Goal: Task Accomplishment & Management: Use online tool/utility

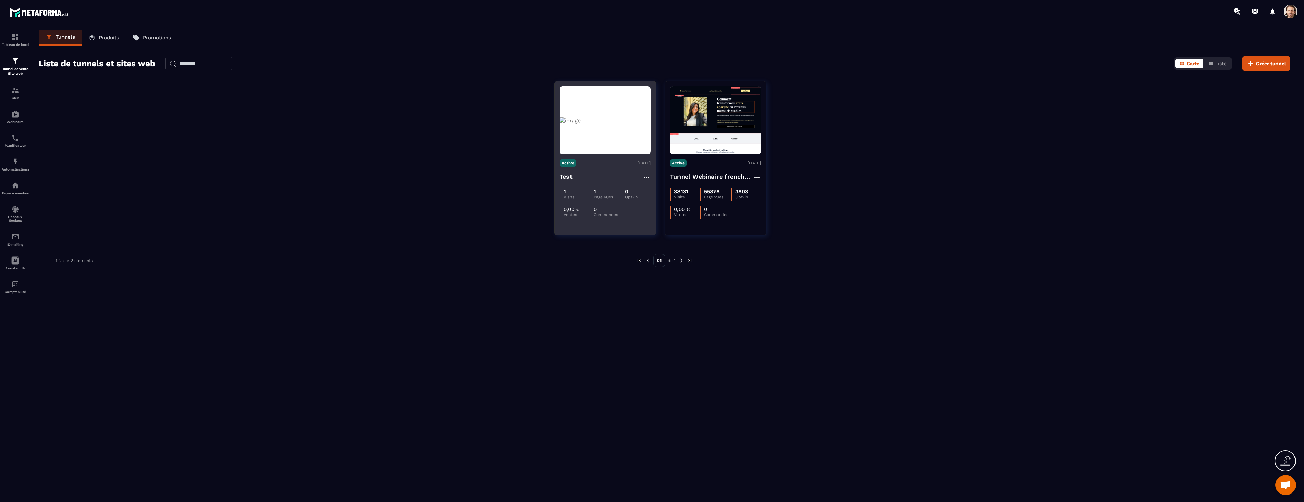
click at [572, 162] on p "Active" at bounding box center [568, 162] width 17 height 7
click at [573, 174] on p "Désactiver" at bounding box center [576, 174] width 29 height 8
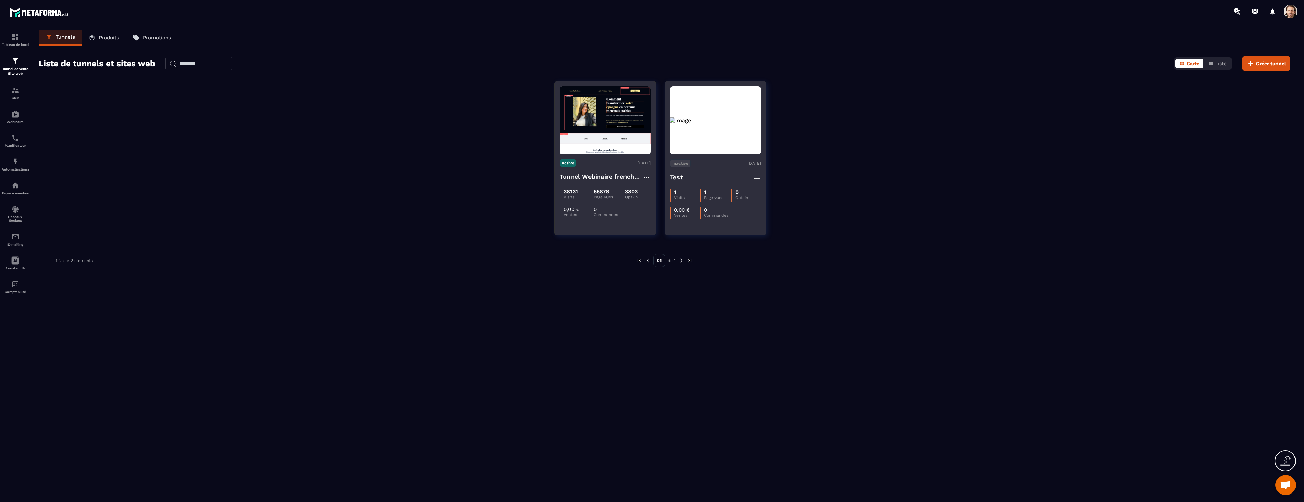
click at [684, 181] on div "Test" at bounding box center [715, 177] width 91 height 11
click at [677, 179] on h4 "Test" at bounding box center [676, 177] width 13 height 10
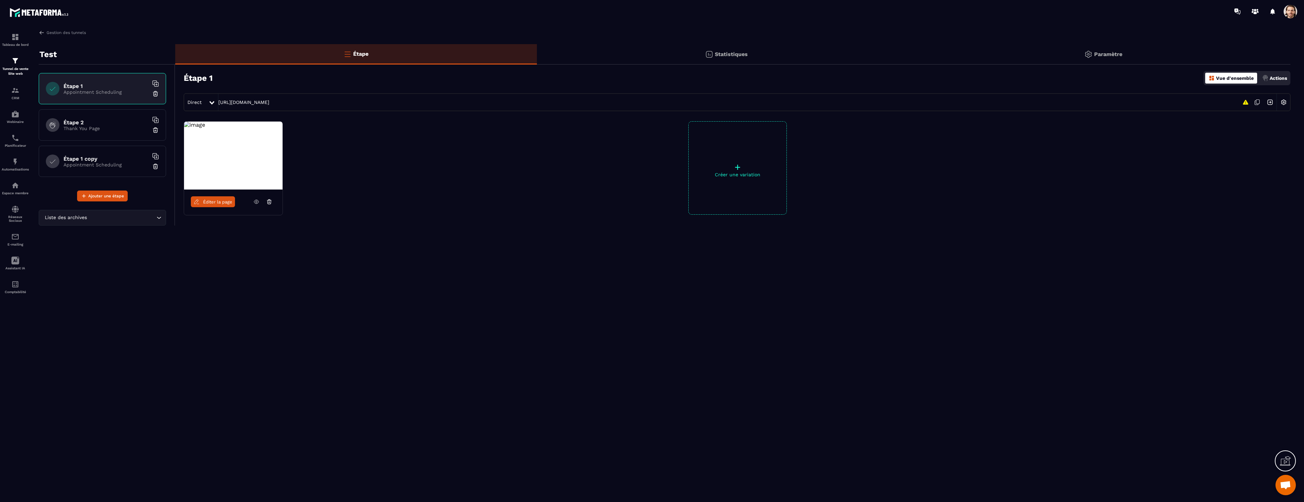
click at [221, 203] on span "Éditer la page" at bounding box center [217, 201] width 29 height 5
